Goal: Find specific page/section: Find specific page/section

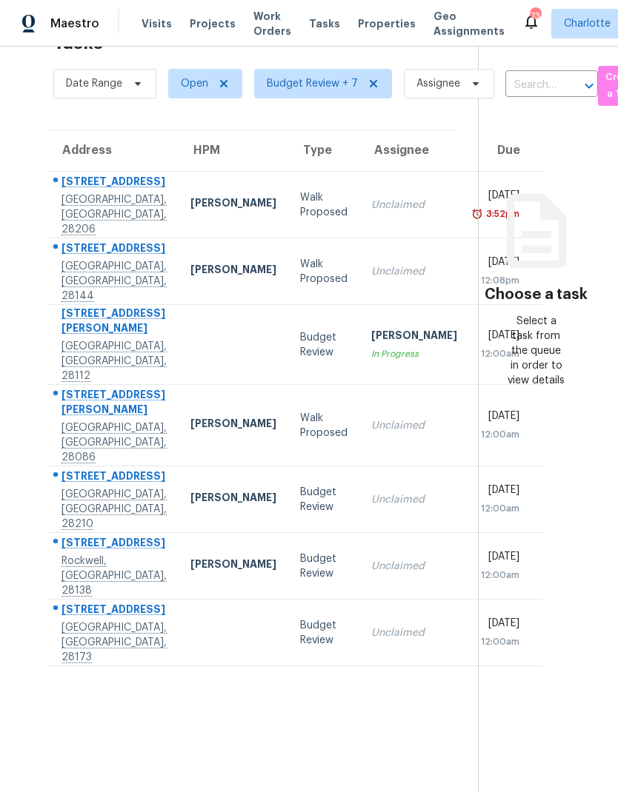
scroll to position [47, 0]
click at [79, 487] on div "9214 Kings Canyon Dr" at bounding box center [113, 478] width 105 height 19
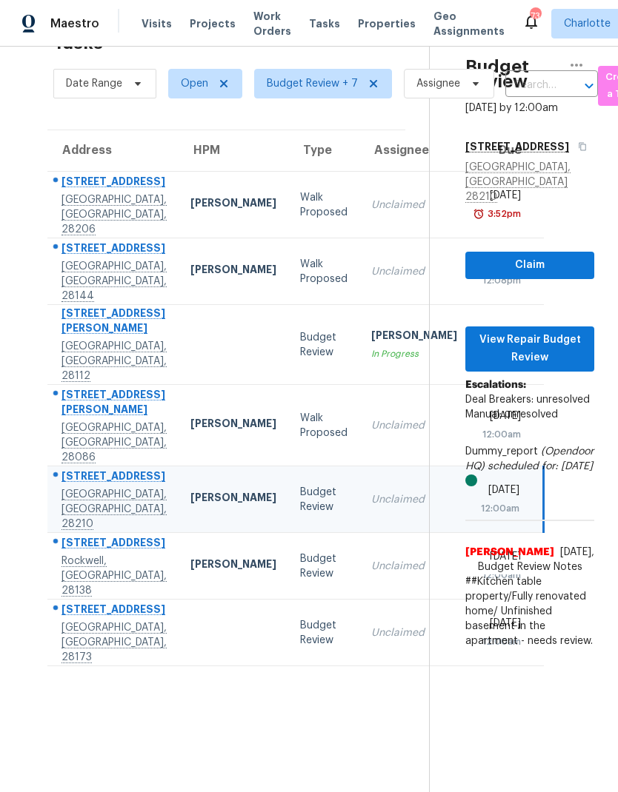
click at [70, 554] on div "335 Silver Oak Cir" at bounding box center [113, 544] width 105 height 19
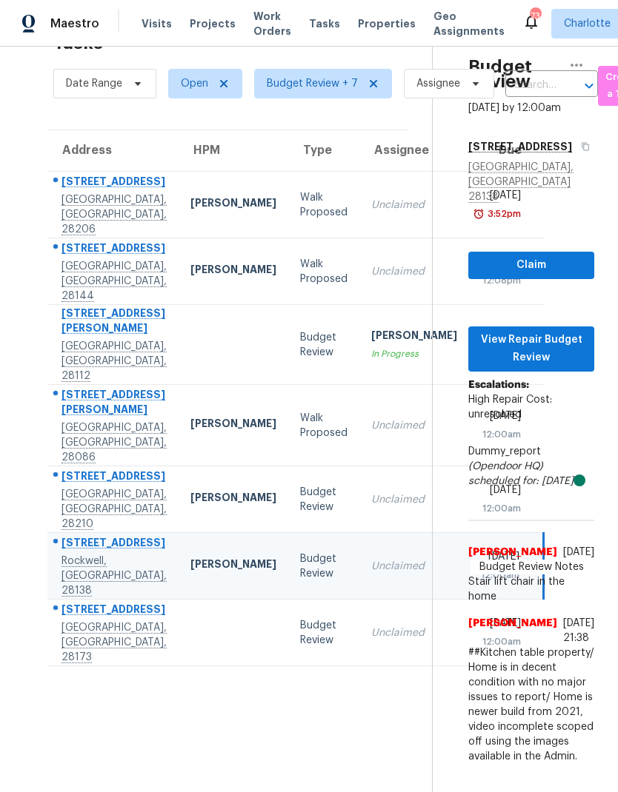
scroll to position [59, 0]
click at [64, 735] on section "Tasks 7 Results Date Range Open Budget Review + 7 Assignee ​ Create a Task Addr…" at bounding box center [228, 408] width 408 height 769
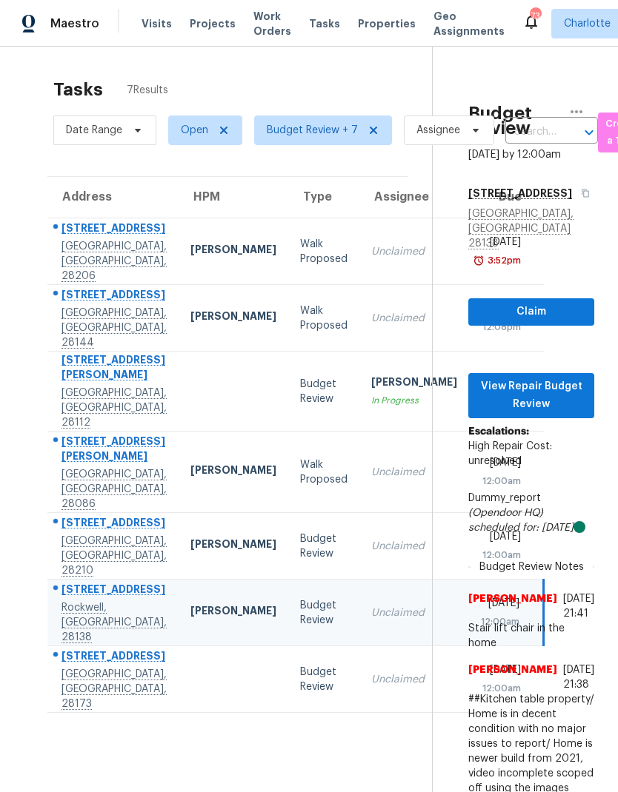
scroll to position [0, 0]
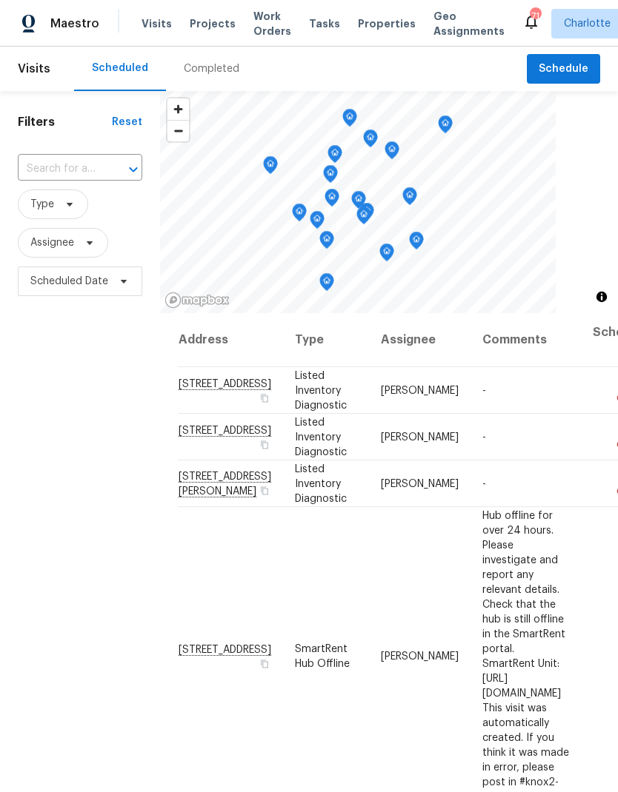
click at [45, 348] on div "Filters Reset ​ Type Assignee Scheduled Date" at bounding box center [80, 519] width 160 height 856
click at [253, 31] on span "Work Orders" at bounding box center [272, 24] width 38 height 30
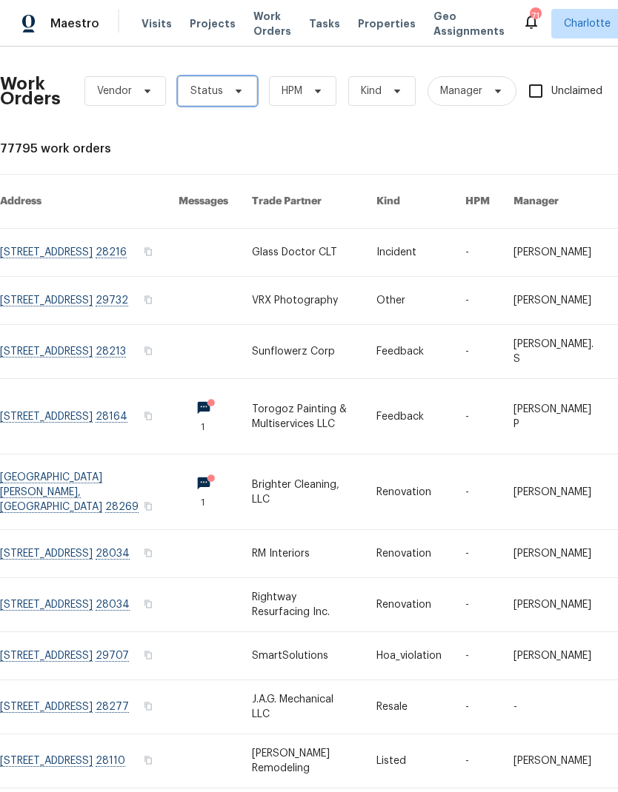
click at [237, 91] on icon at bounding box center [239, 92] width 6 height 4
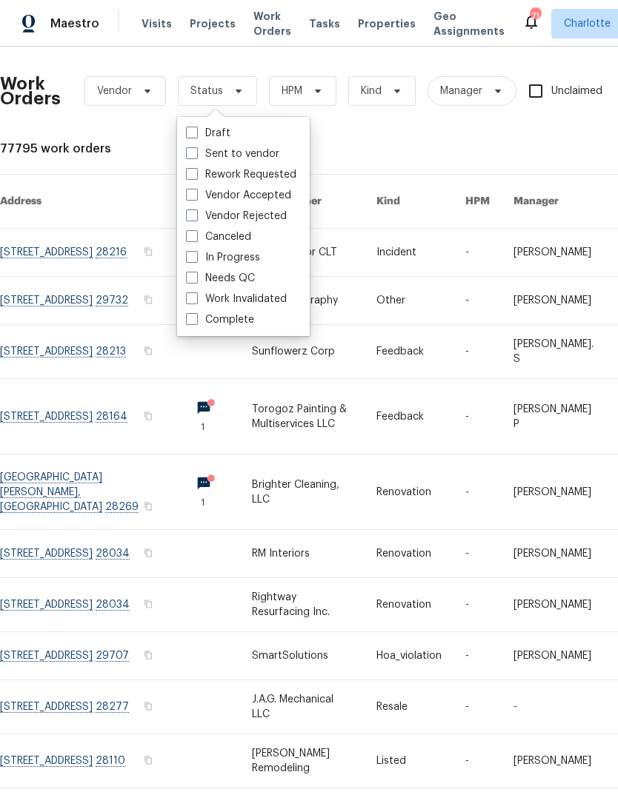
click at [238, 284] on label "Needs QC" at bounding box center [220, 278] width 69 height 15
click at [196, 281] on input "Needs QC" at bounding box center [191, 276] width 10 height 10
checkbox input "true"
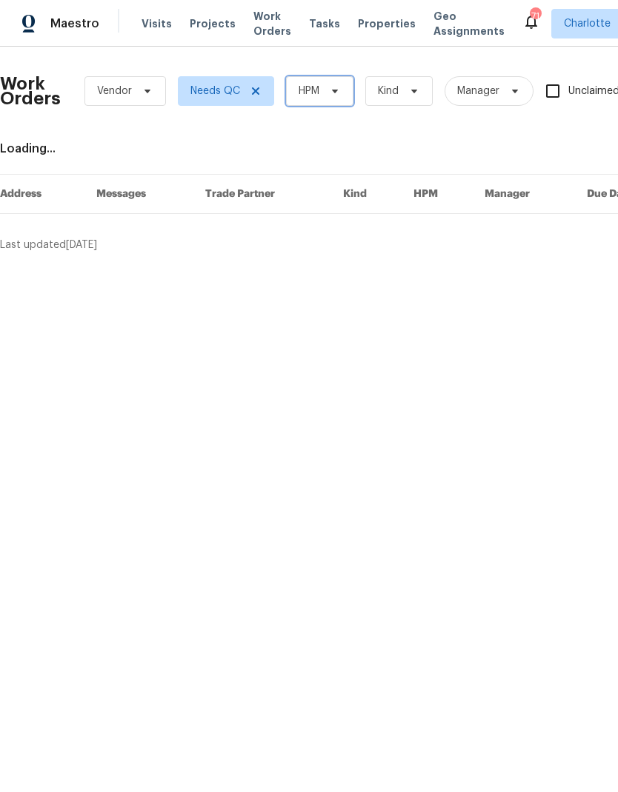
click at [331, 93] on icon at bounding box center [335, 91] width 12 height 12
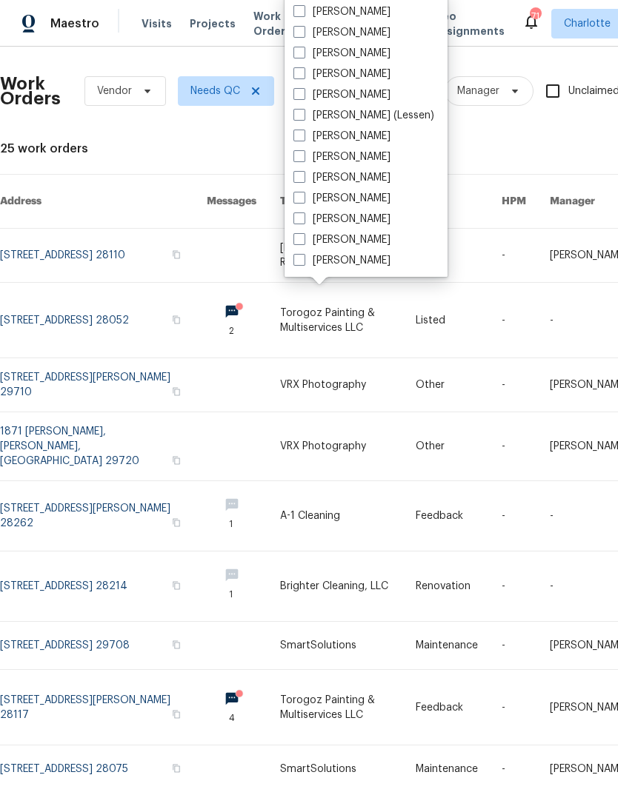
scroll to position [184, 0]
click at [351, 267] on label "[PERSON_NAME]" at bounding box center [341, 260] width 97 height 15
click at [303, 263] on input "[PERSON_NAME]" at bounding box center [298, 258] width 10 height 10
checkbox input "true"
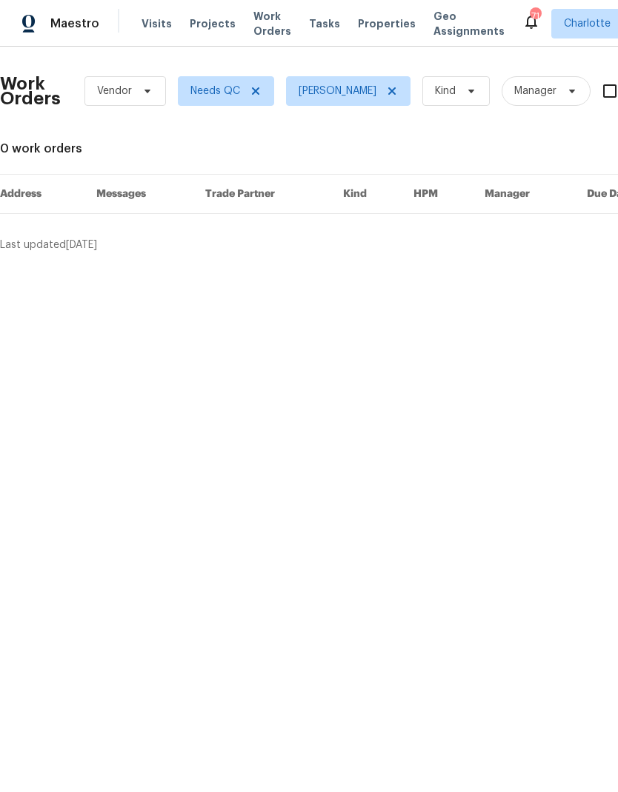
click at [61, 18] on span "Maestro" at bounding box center [74, 23] width 49 height 15
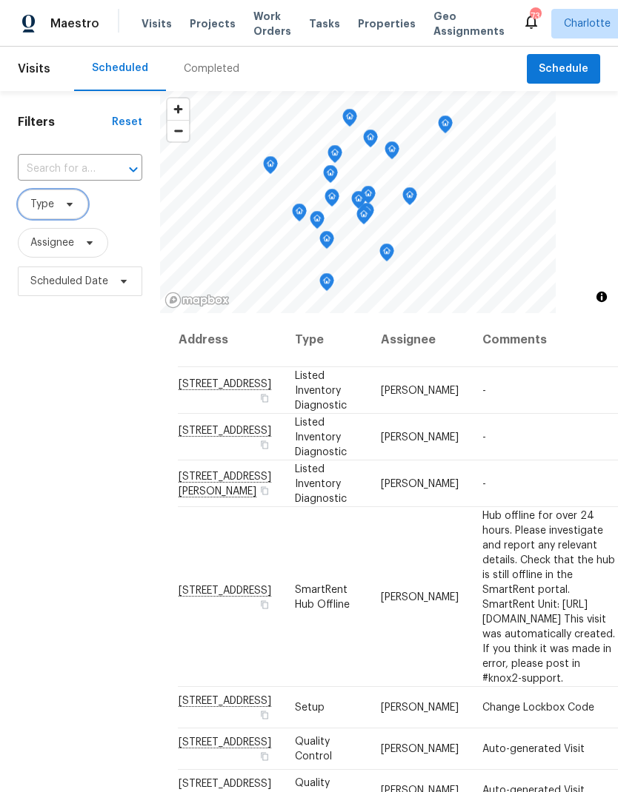
click at [81, 210] on span "Type" at bounding box center [53, 205] width 70 height 30
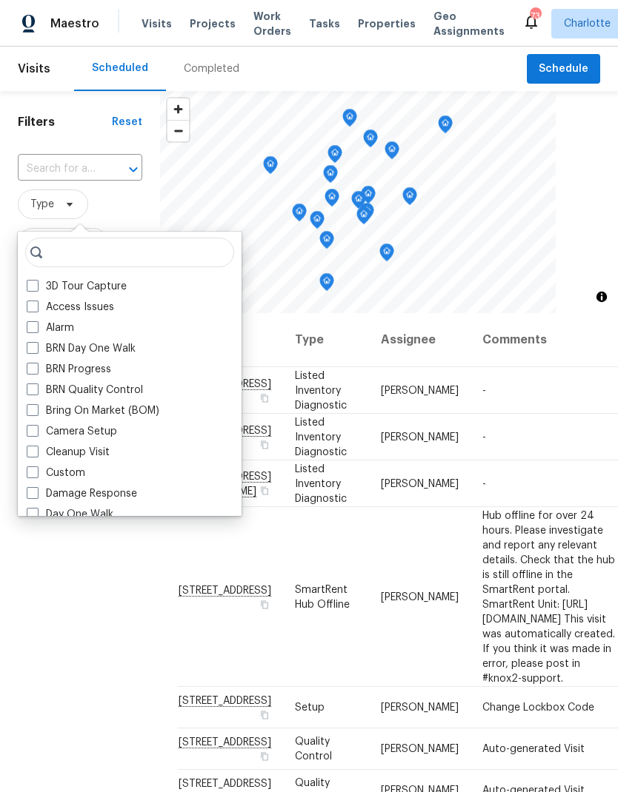
click at [125, 214] on span "Type" at bounding box center [80, 205] width 124 height 30
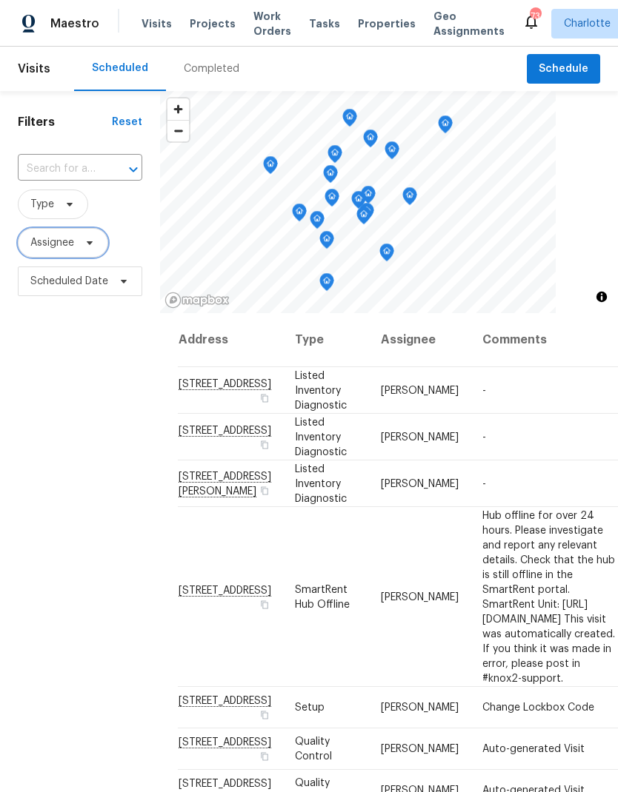
click at [81, 257] on span "Assignee" at bounding box center [63, 243] width 90 height 30
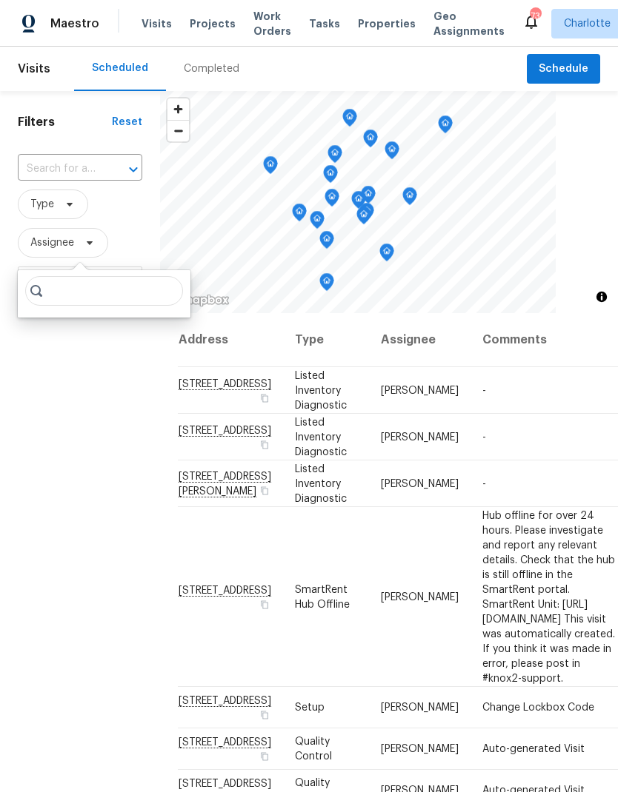
type input "M"
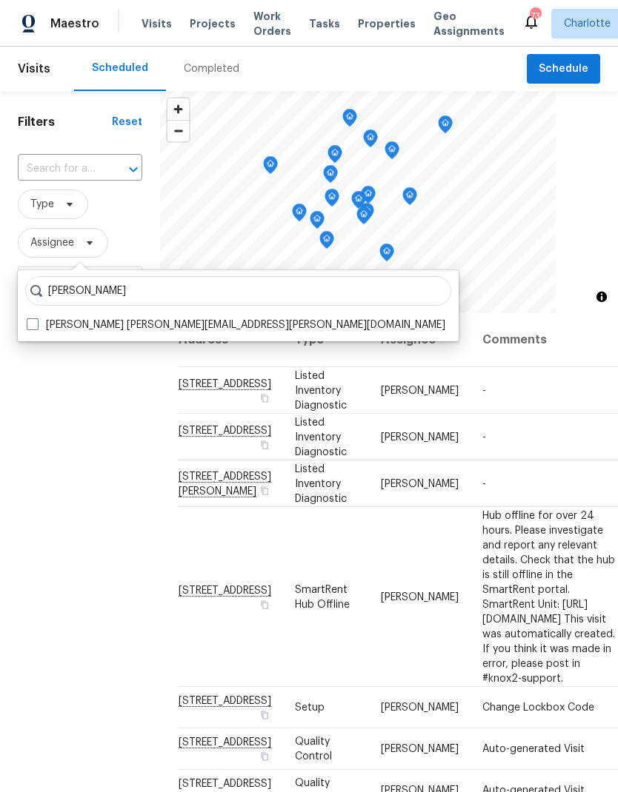
type input "Jason bouque"
click at [33, 324] on span at bounding box center [33, 324] width 12 height 12
click at [33, 324] on input "Jason Bouque jason.bouque@opendoor.com" at bounding box center [32, 323] width 10 height 10
checkbox input "true"
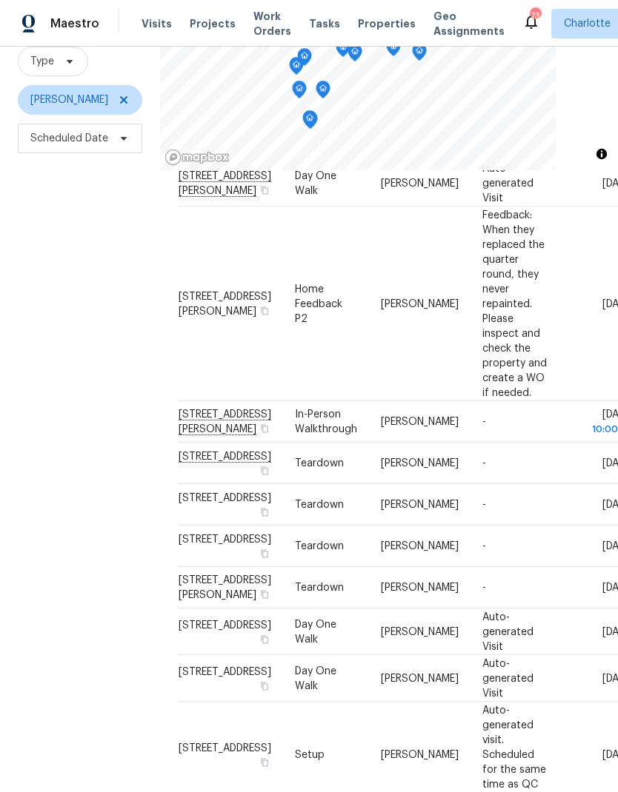
scroll to position [150, 0]
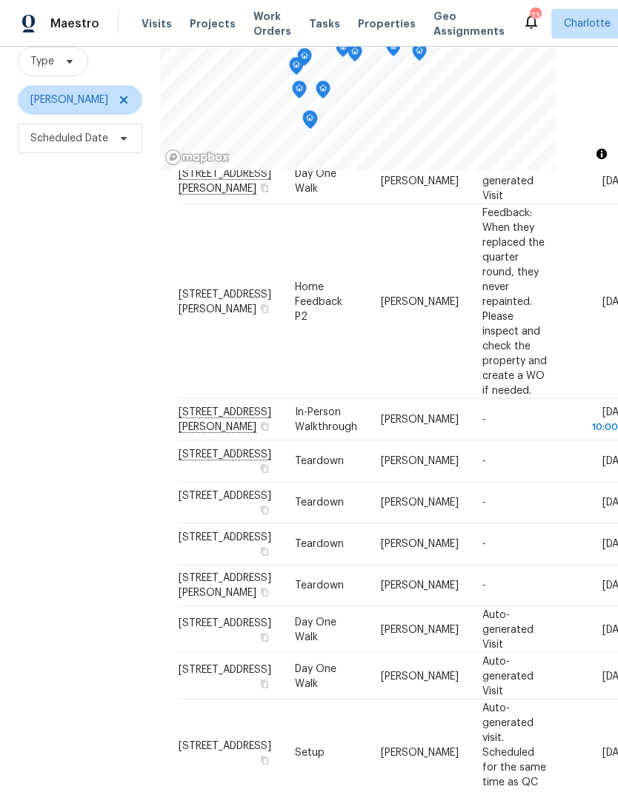
click at [75, 453] on div "Filters Reset ​ Type Jason Bouque Scheduled Date" at bounding box center [80, 376] width 160 height 856
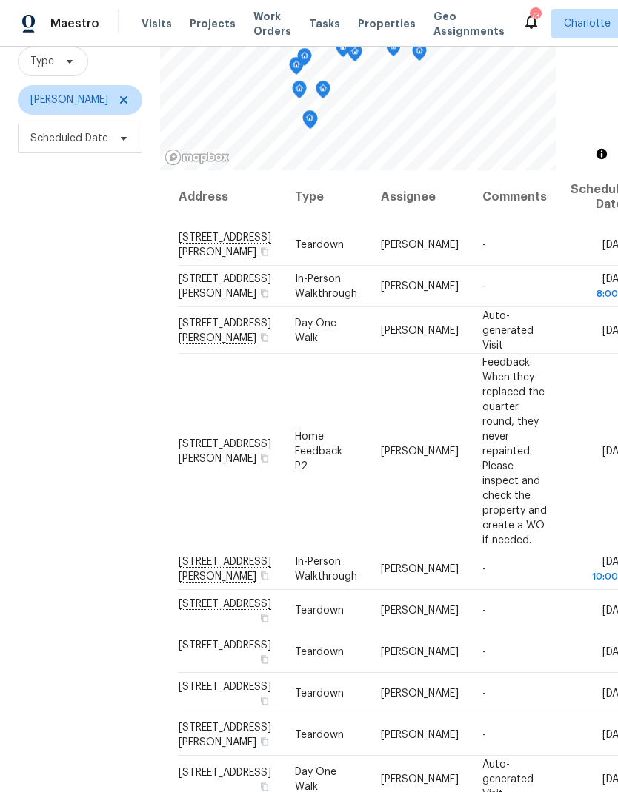
scroll to position [0, 0]
click at [118, 106] on icon at bounding box center [124, 100] width 12 height 12
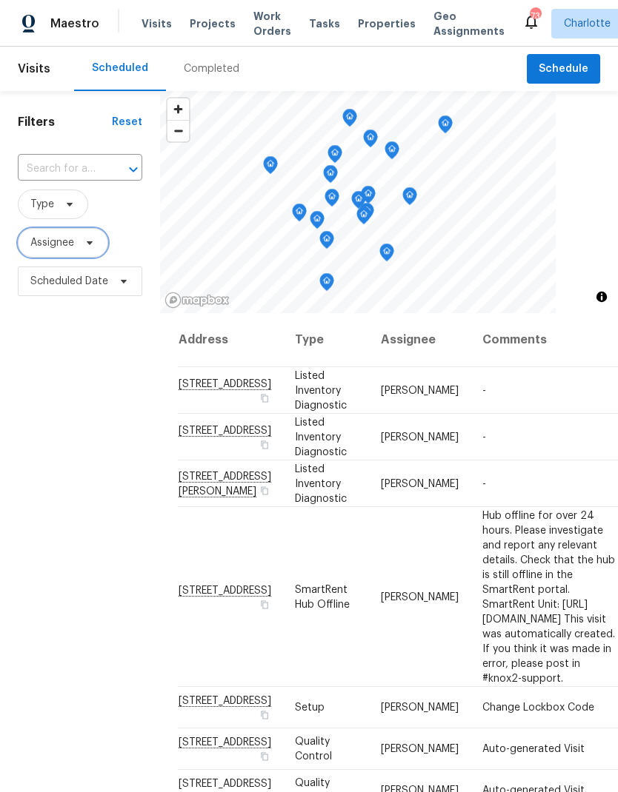
click at [93, 247] on icon at bounding box center [90, 243] width 12 height 12
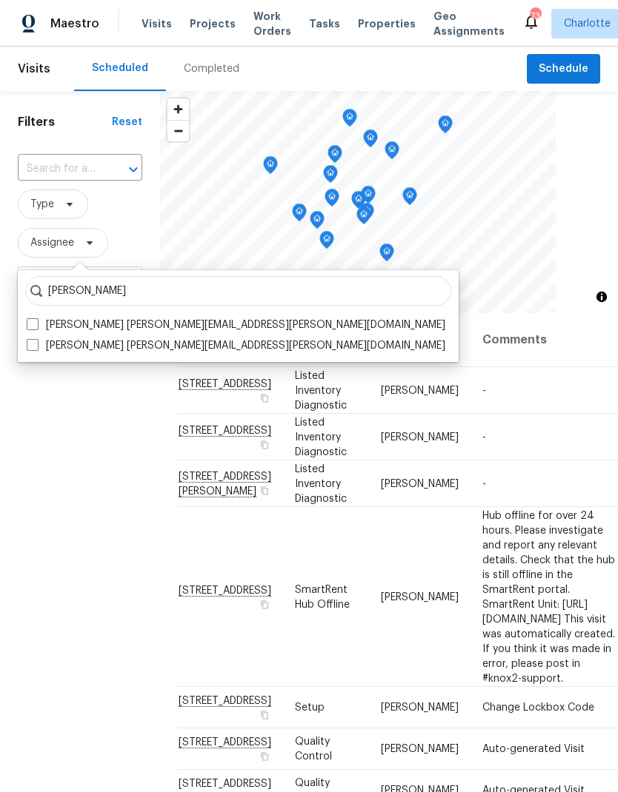
type input "Matthew barnhart"
click at [33, 319] on span at bounding box center [33, 324] width 12 height 12
click at [33, 319] on input "Matthew Barnhart matthew.barnhart@opendoor.com" at bounding box center [32, 323] width 10 height 10
checkbox input "true"
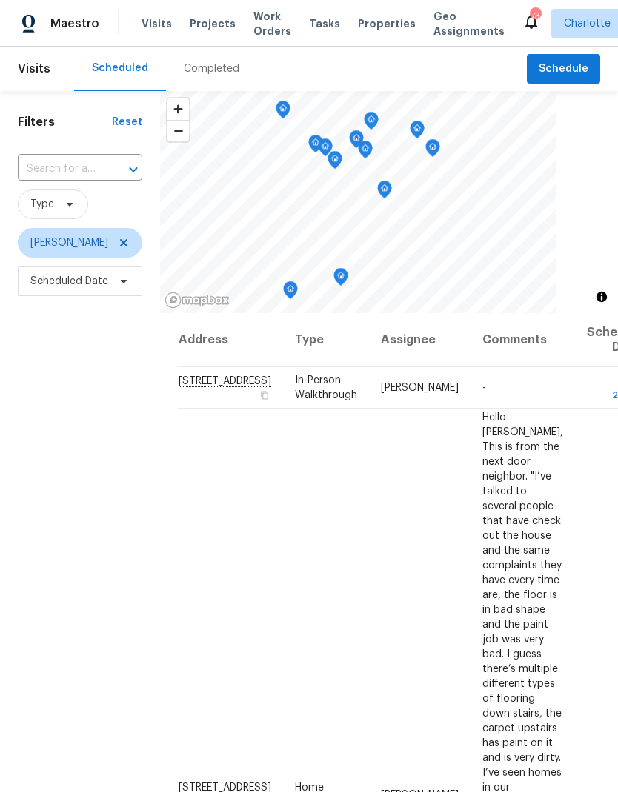
click at [56, 427] on div "Filters Reset ​ Type Matthew Barnhart Scheduled Date" at bounding box center [80, 519] width 160 height 856
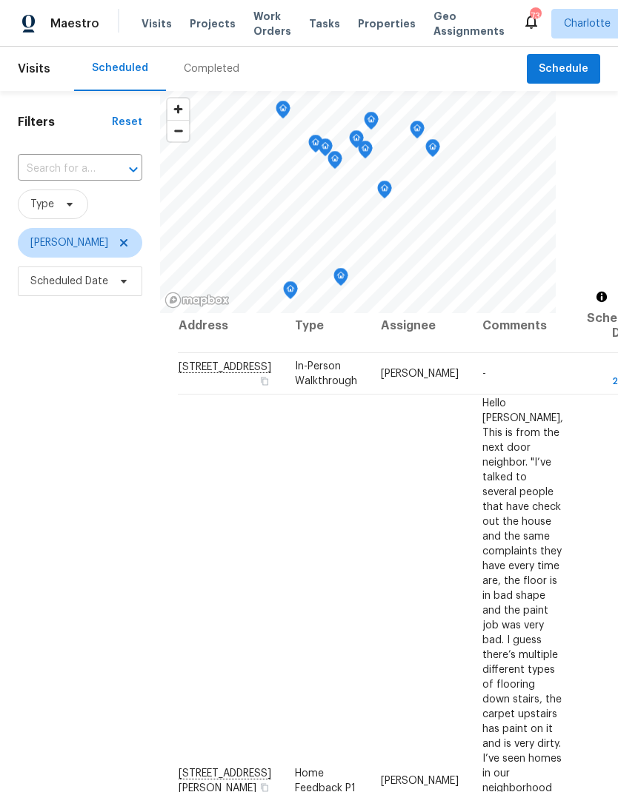
click at [61, 429] on div "Filters Reset ​ Type Matthew Barnhart Scheduled Date" at bounding box center [80, 519] width 160 height 856
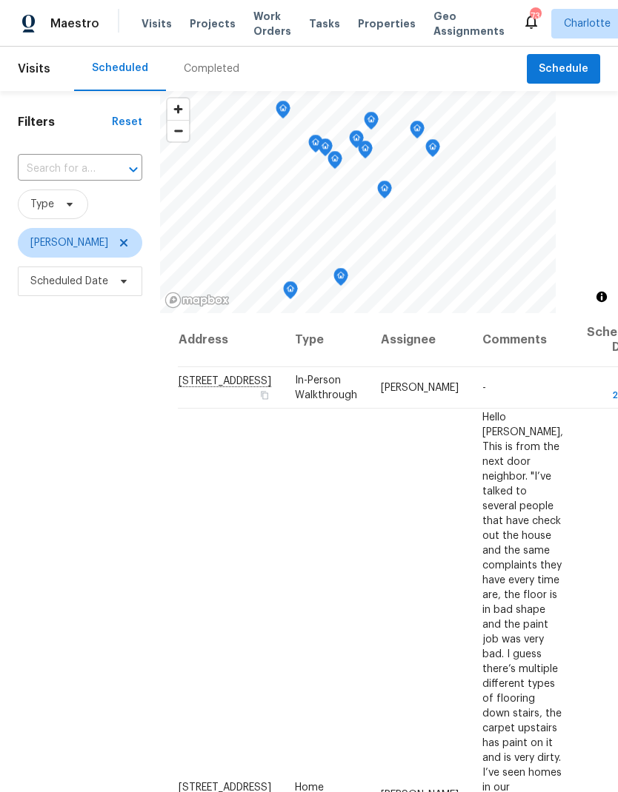
click at [43, 629] on div "Filters Reset ​ Type Matthew Barnhart Scheduled Date" at bounding box center [80, 519] width 160 height 856
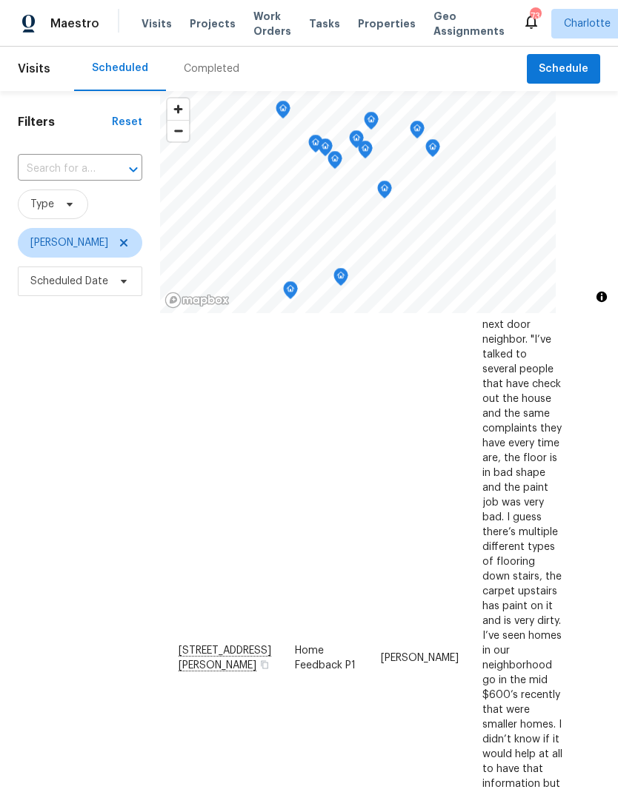
click at [31, 621] on div "Filters Reset ​ Type Matthew Barnhart Scheduled Date" at bounding box center [80, 519] width 160 height 856
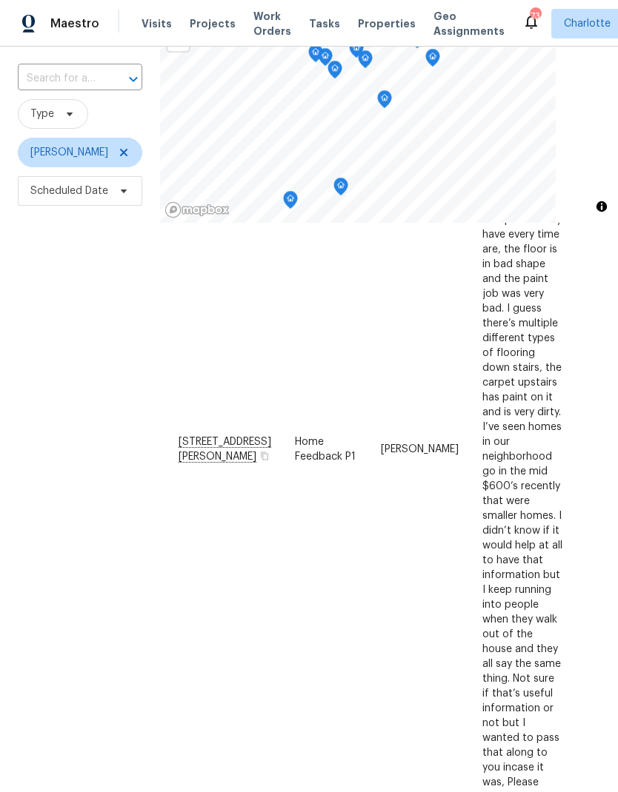
scroll to position [264, 0]
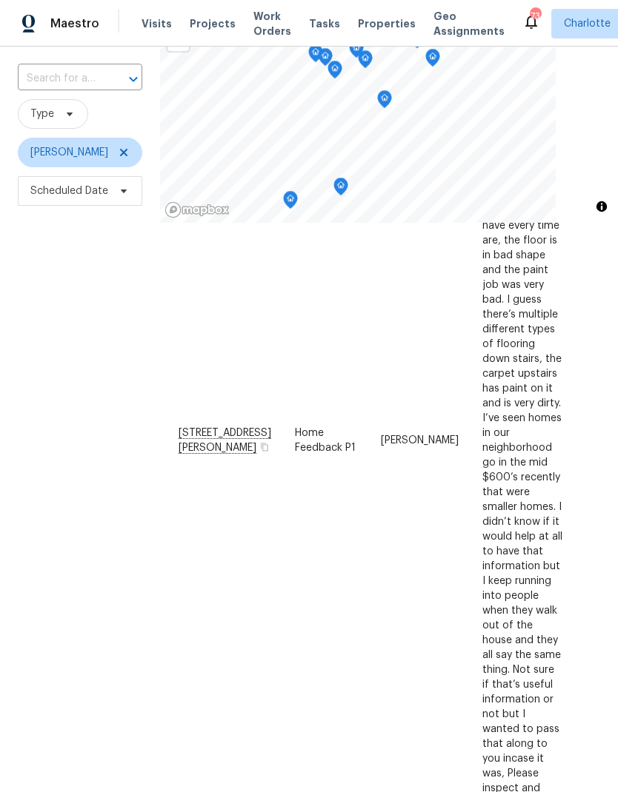
click at [35, 623] on div "Filters Reset ​ Type Matthew Barnhart Scheduled Date" at bounding box center [80, 429] width 160 height 856
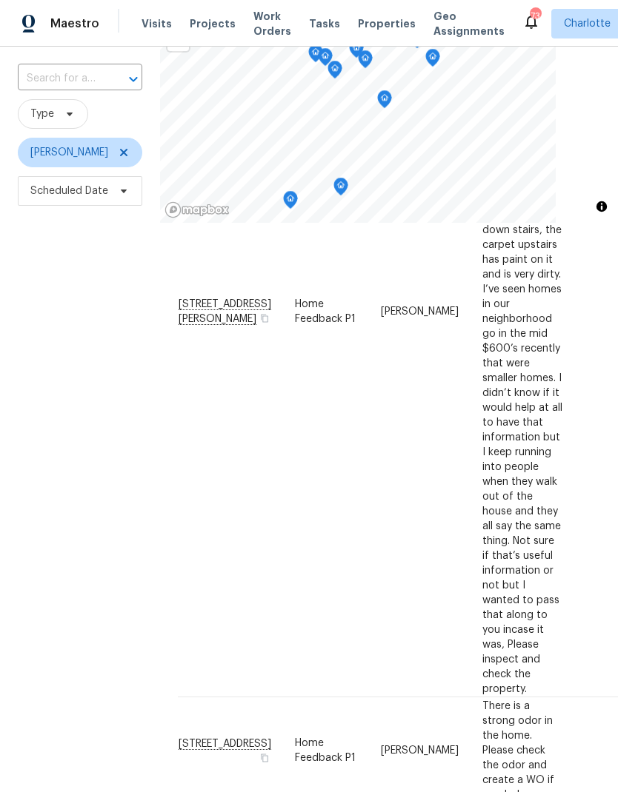
click at [39, 618] on div "Filters Reset ​ Type Matthew Barnhart Scheduled Date" at bounding box center [80, 429] width 160 height 856
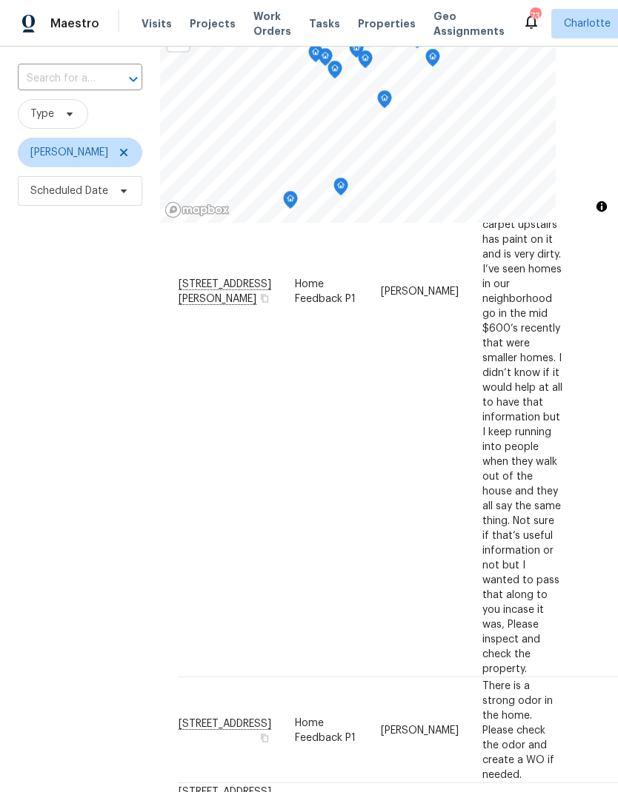
scroll to position [414, 0]
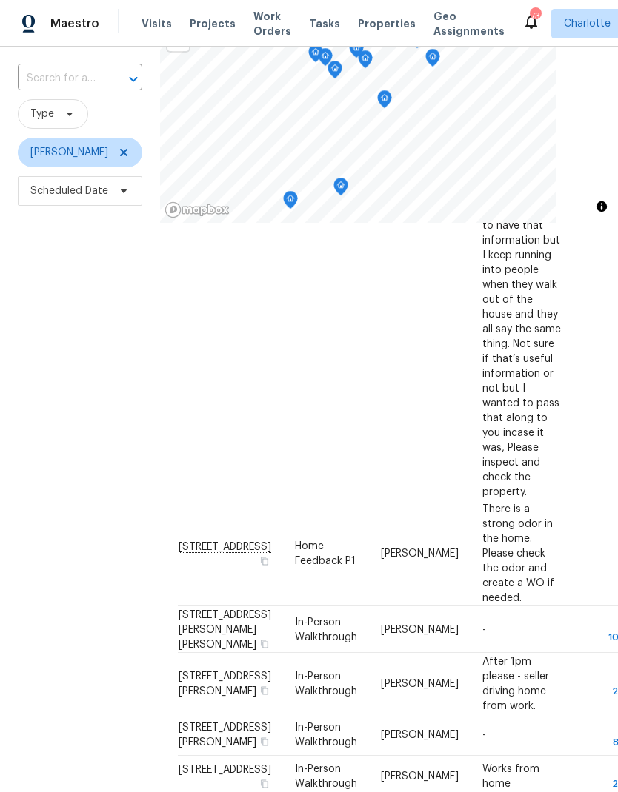
click at [24, 596] on div "Filters Reset ​ Type Matthew Barnhart Scheduled Date" at bounding box center [80, 429] width 160 height 856
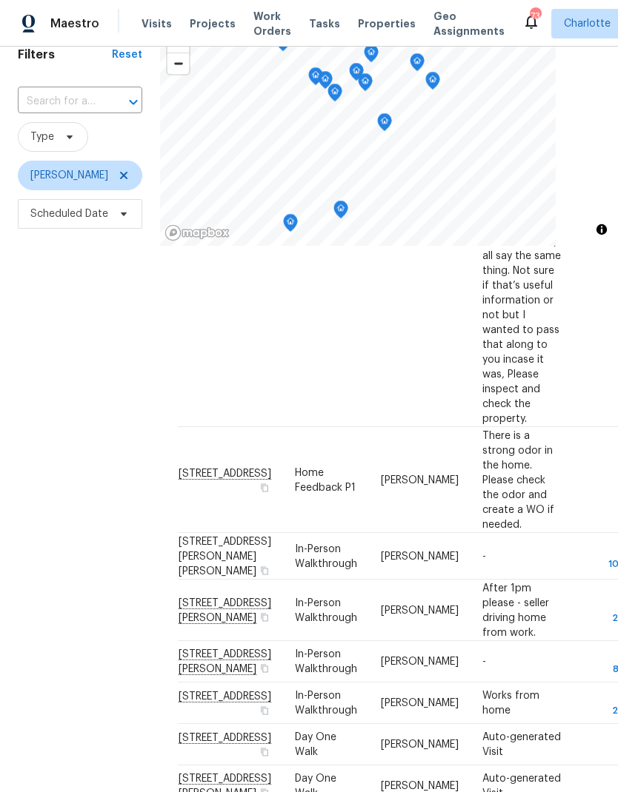
scroll to position [688, 0]
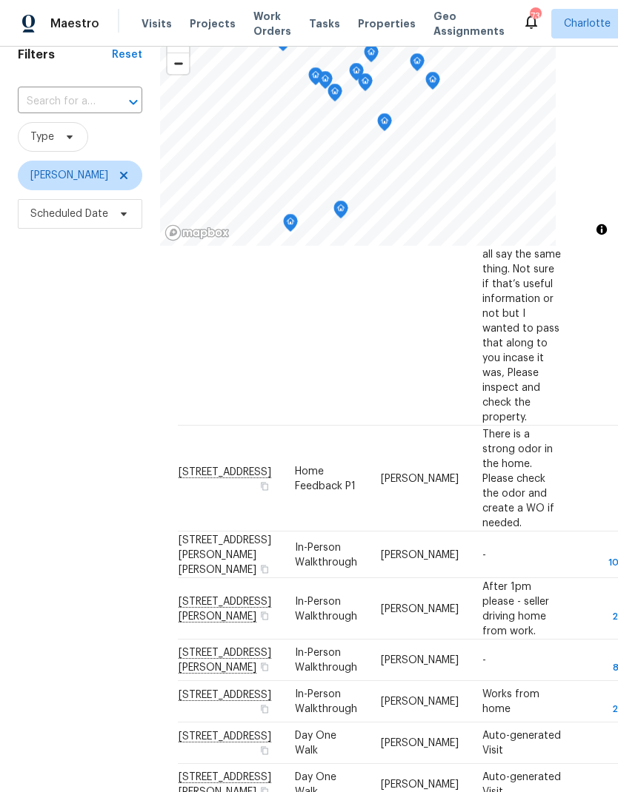
click at [75, 410] on div "Filters Reset ​ Type Matthew Barnhart Scheduled Date" at bounding box center [80, 452] width 160 height 856
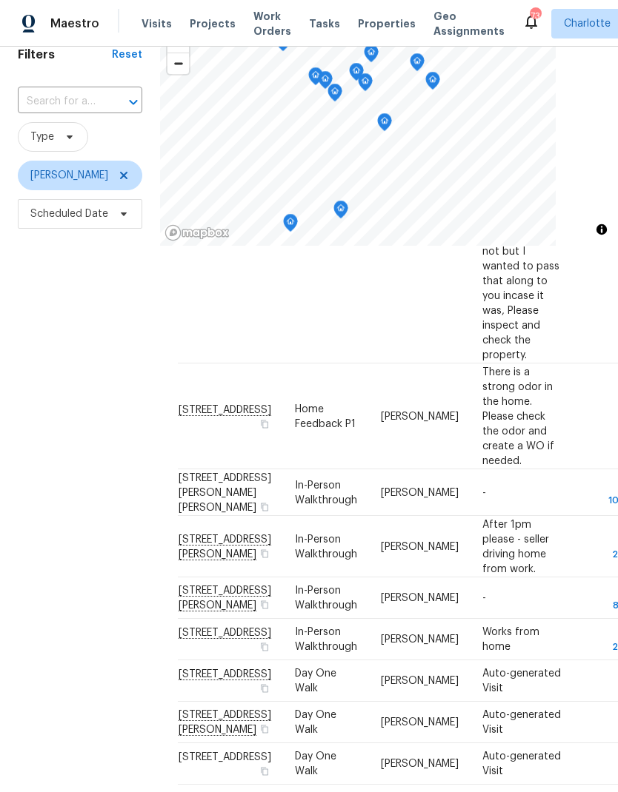
click at [80, 428] on div "Filters Reset ​ Type Matthew Barnhart Scheduled Date" at bounding box center [80, 452] width 160 height 856
click at [80, 441] on div "Filters Reset ​ Type Matthew Barnhart Scheduled Date" at bounding box center [80, 452] width 160 height 856
click at [127, 179] on icon at bounding box center [123, 175] width 7 height 7
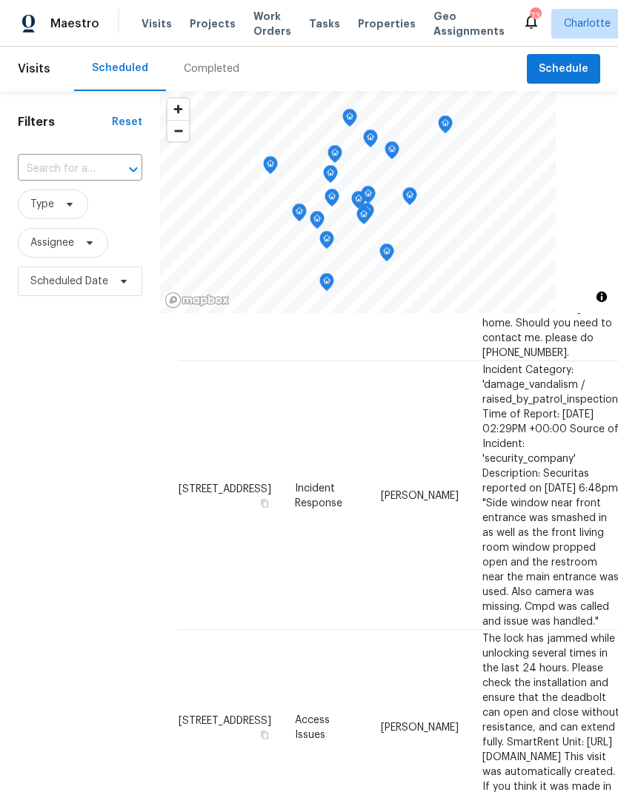
click at [78, 385] on div "Filters Reset ​ Type Assignee Scheduled Date" at bounding box center [80, 519] width 160 height 856
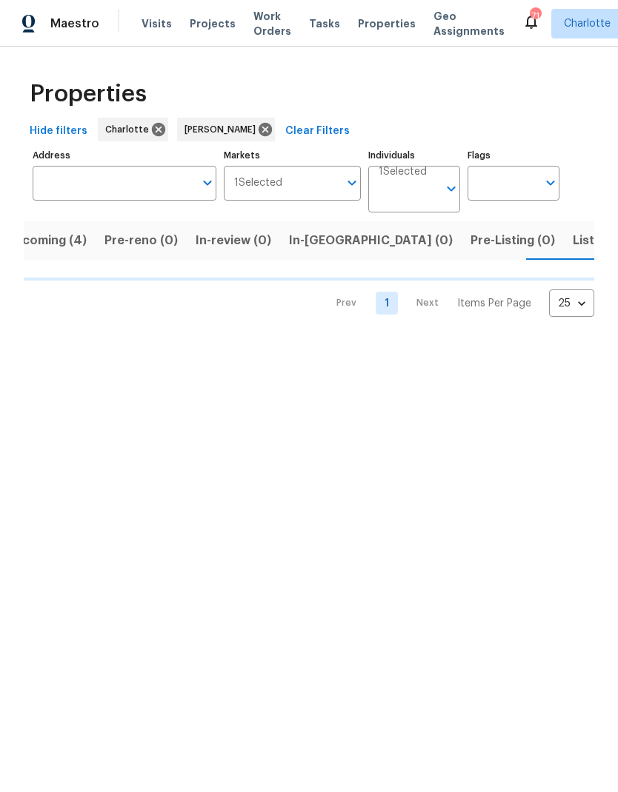
scroll to position [0, 32]
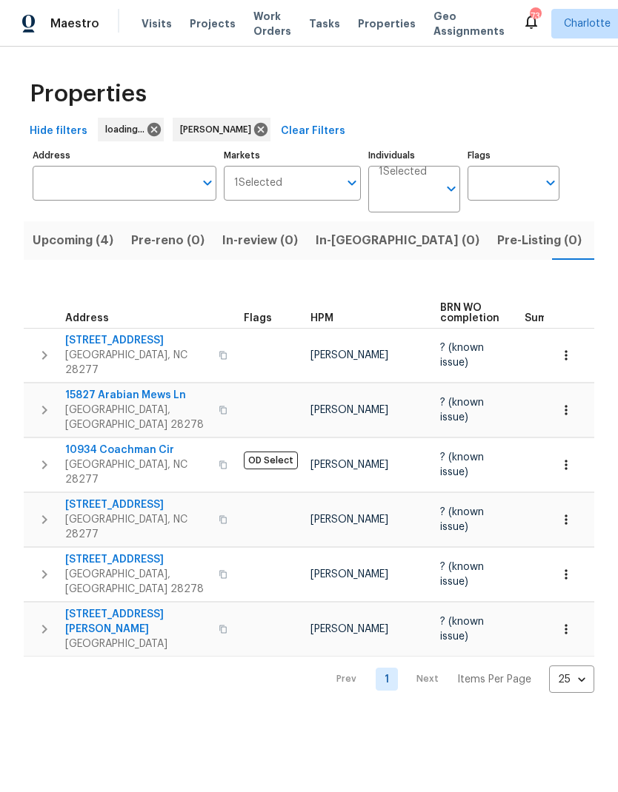
scroll to position [0, 31]
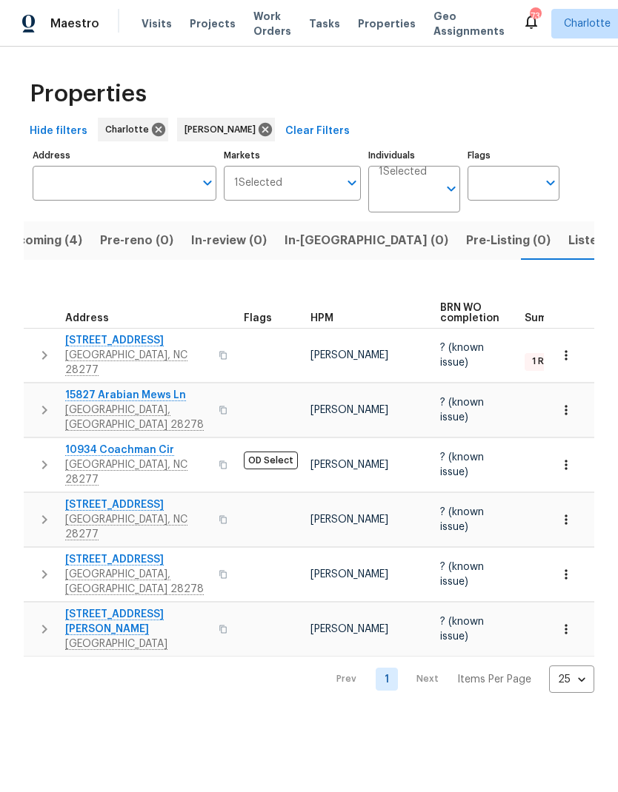
click at [568, 246] on span "Listed (27)" at bounding box center [599, 240] width 63 height 21
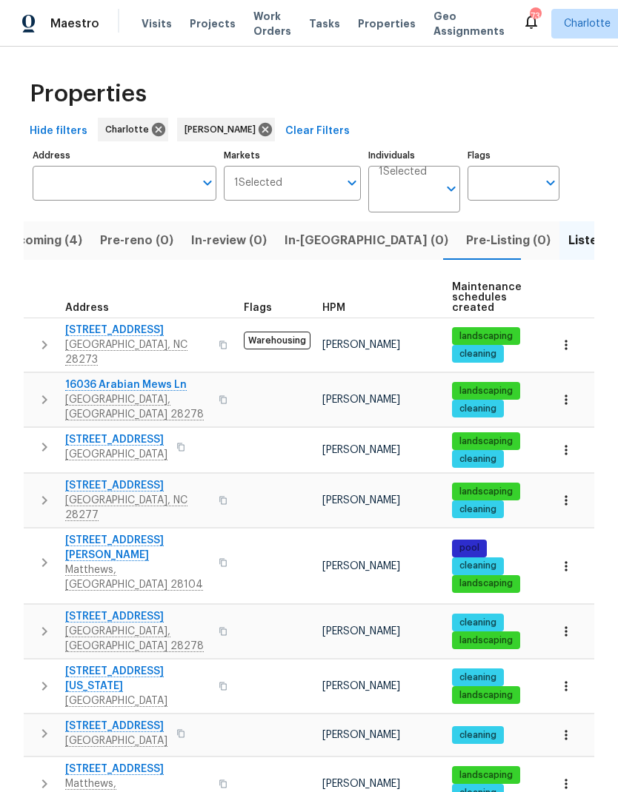
click at [49, 240] on span "Upcoming (4)" at bounding box center [41, 240] width 81 height 21
